Goal: Entertainment & Leisure: Consume media (video, audio)

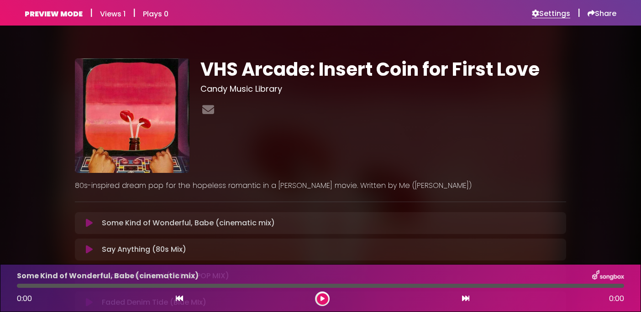
click at [552, 11] on h6 "Settings" at bounding box center [551, 13] width 38 height 9
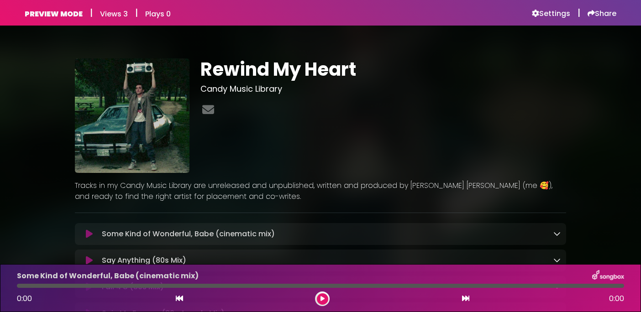
click at [115, 14] on h6 "Views 3" at bounding box center [114, 14] width 28 height 9
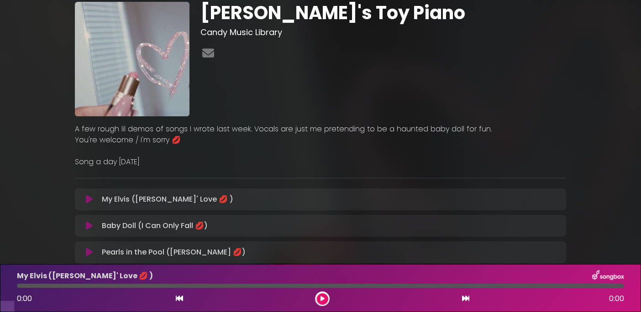
scroll to position [48, 0]
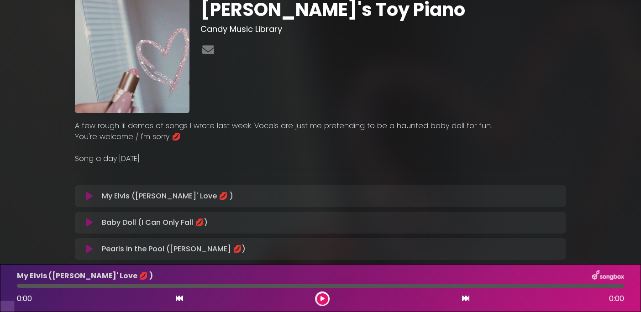
click at [90, 201] on icon at bounding box center [89, 196] width 7 height 9
click at [91, 201] on icon at bounding box center [89, 196] width 7 height 9
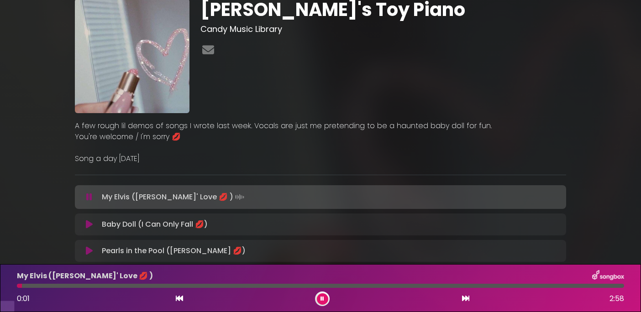
click at [76, 285] on div at bounding box center [320, 286] width 607 height 4
click at [321, 299] on icon at bounding box center [323, 298] width 4 height 5
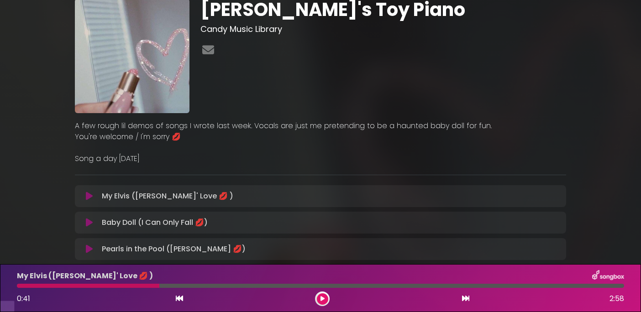
scroll to position [0, 0]
